Goal: Navigation & Orientation: Understand site structure

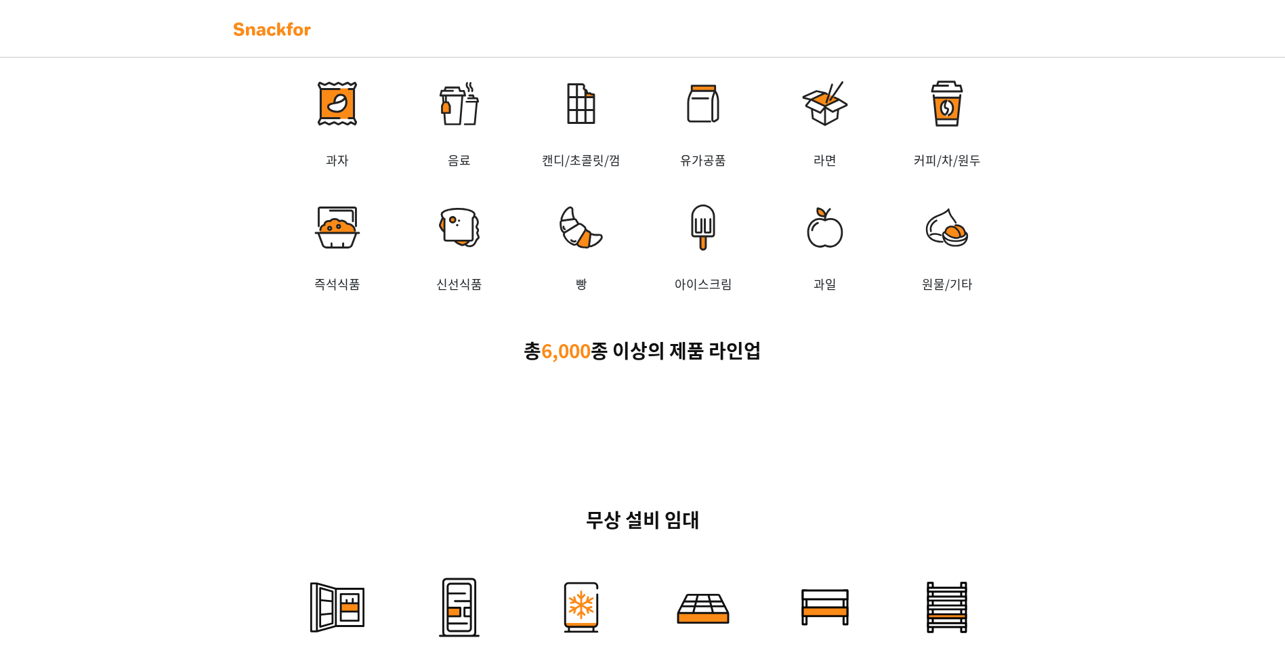
scroll to position [2236, 0]
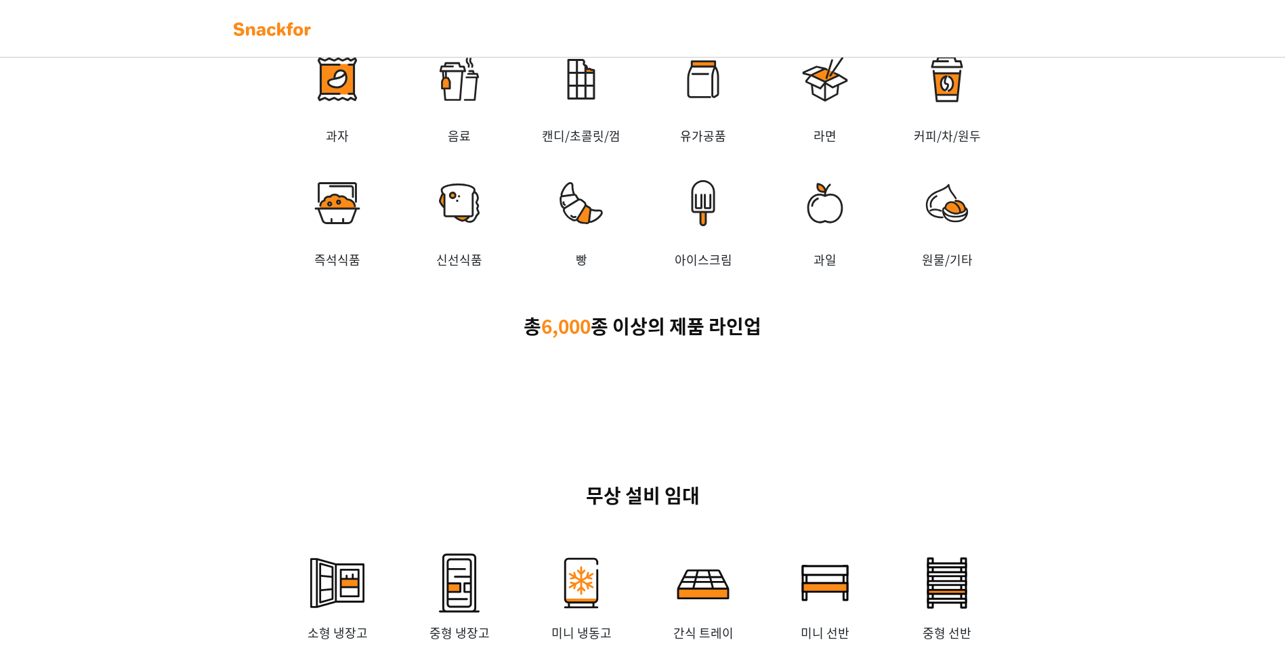
click at [933, 127] on img at bounding box center [947, 79] width 122 height 95
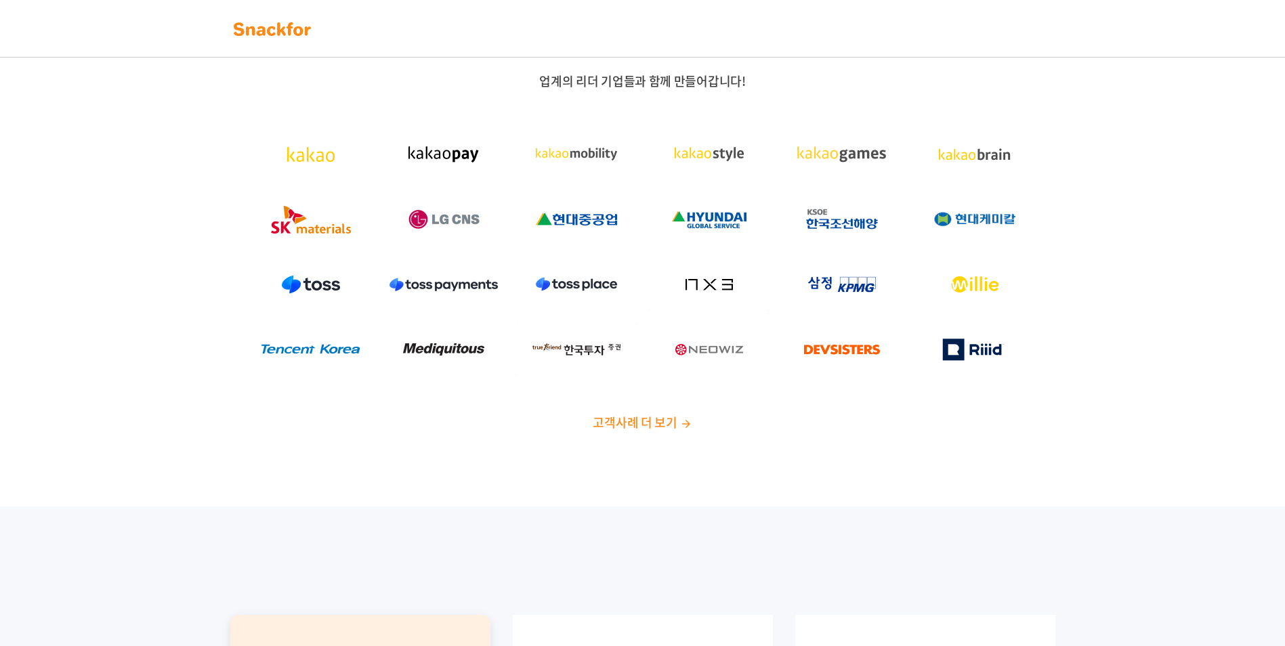
scroll to position [0, 0]
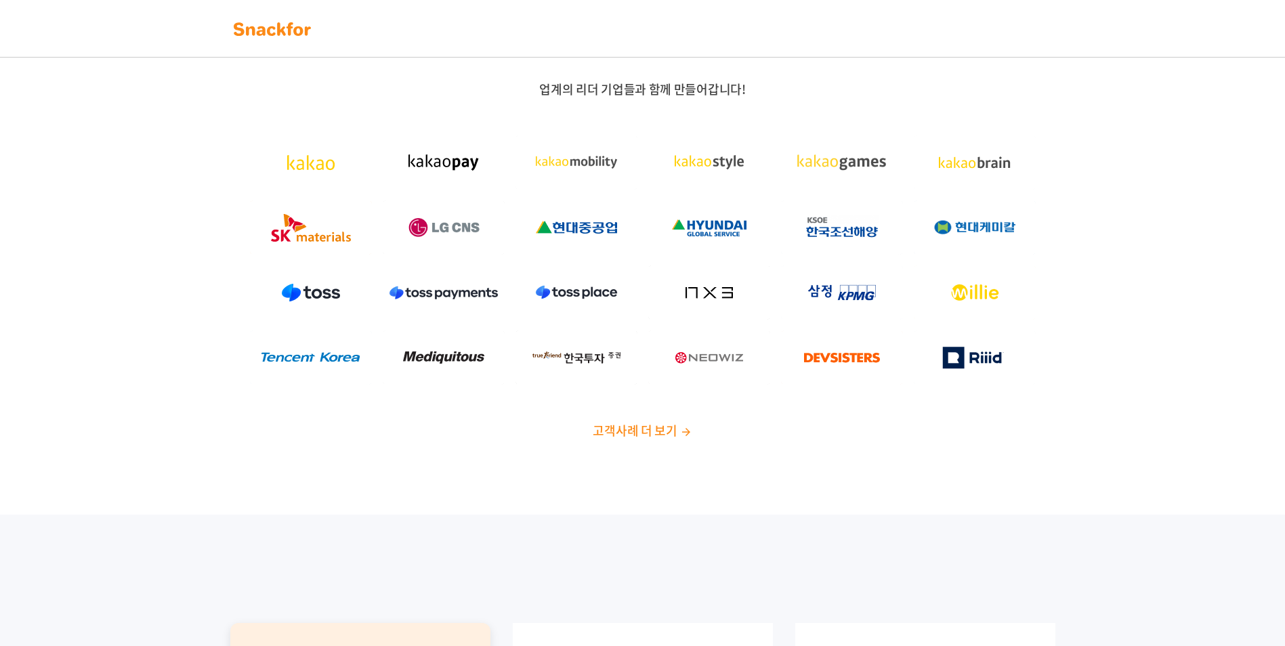
click at [621, 421] on span "고객사례 더 보기" at bounding box center [635, 430] width 84 height 18
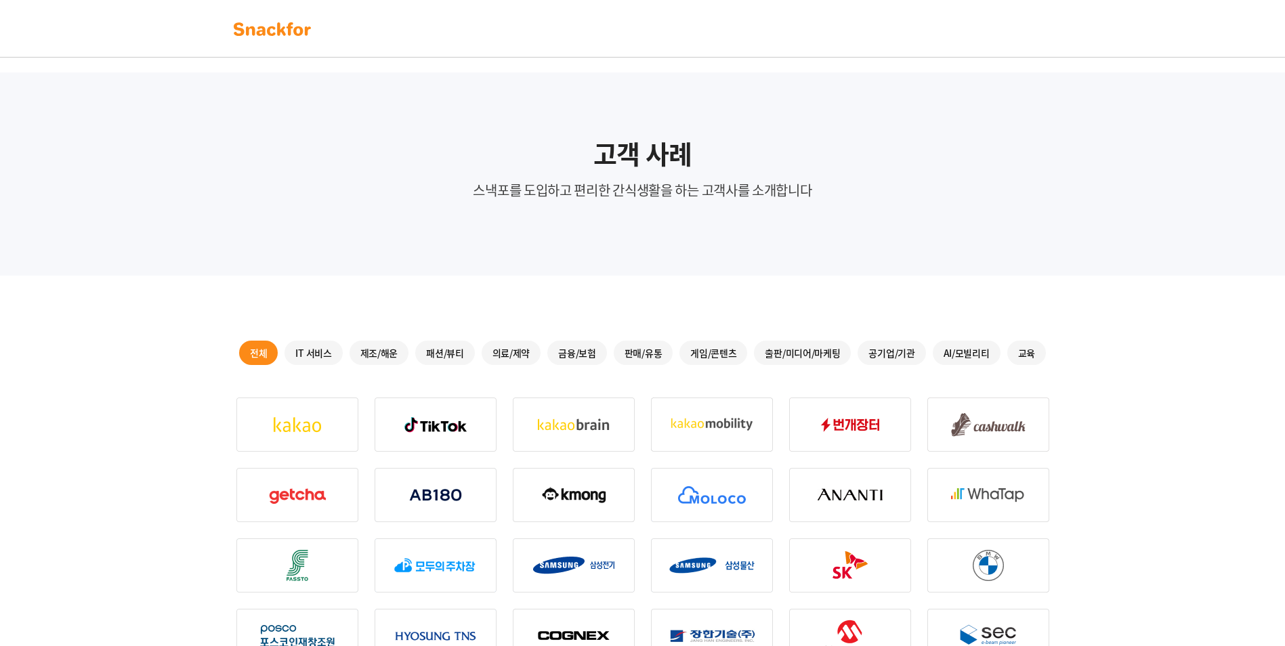
click at [232, 33] on img at bounding box center [272, 29] width 85 height 22
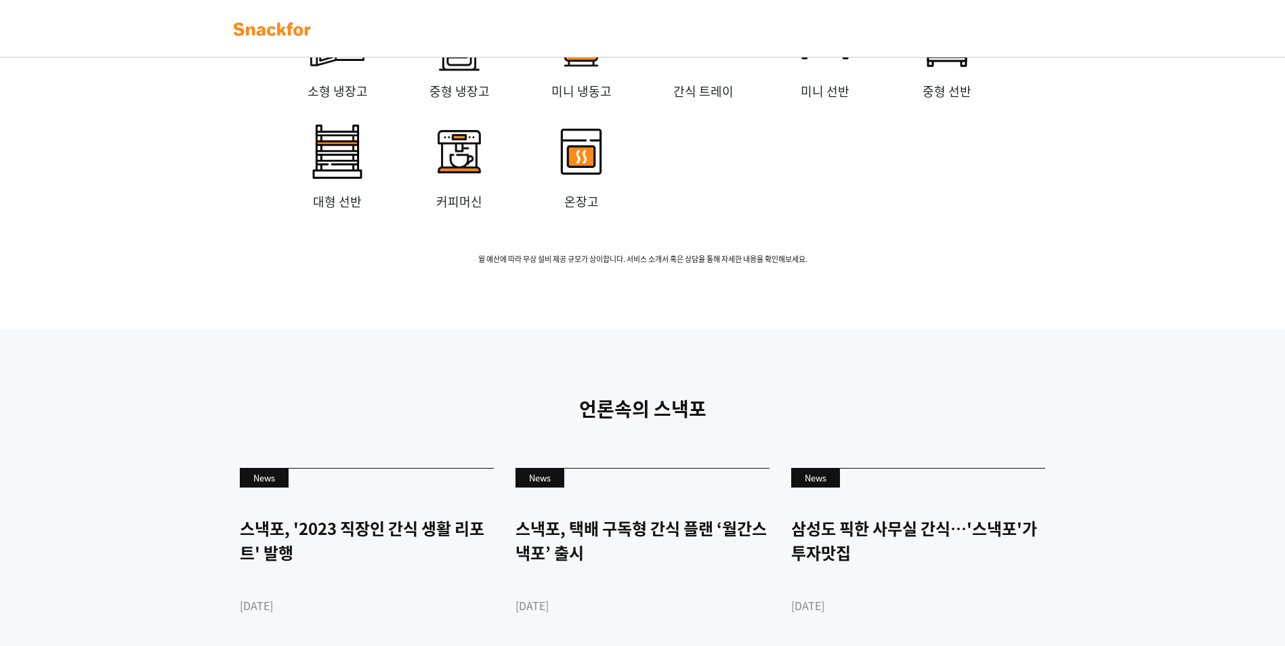
scroll to position [3116, 0]
